Goal: Navigation & Orientation: Find specific page/section

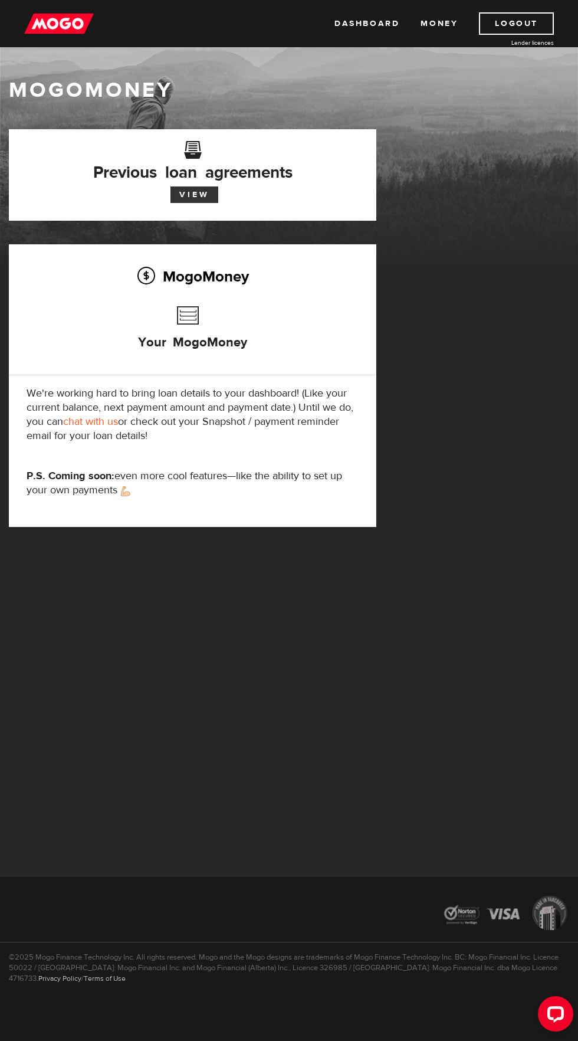
click at [185, 192] on link "View" at bounding box center [195, 194] width 48 height 17
click at [33, 26] on img at bounding box center [59, 23] width 70 height 22
click at [443, 25] on link "Money" at bounding box center [439, 23] width 37 height 22
